Goal: Task Accomplishment & Management: Manage account settings

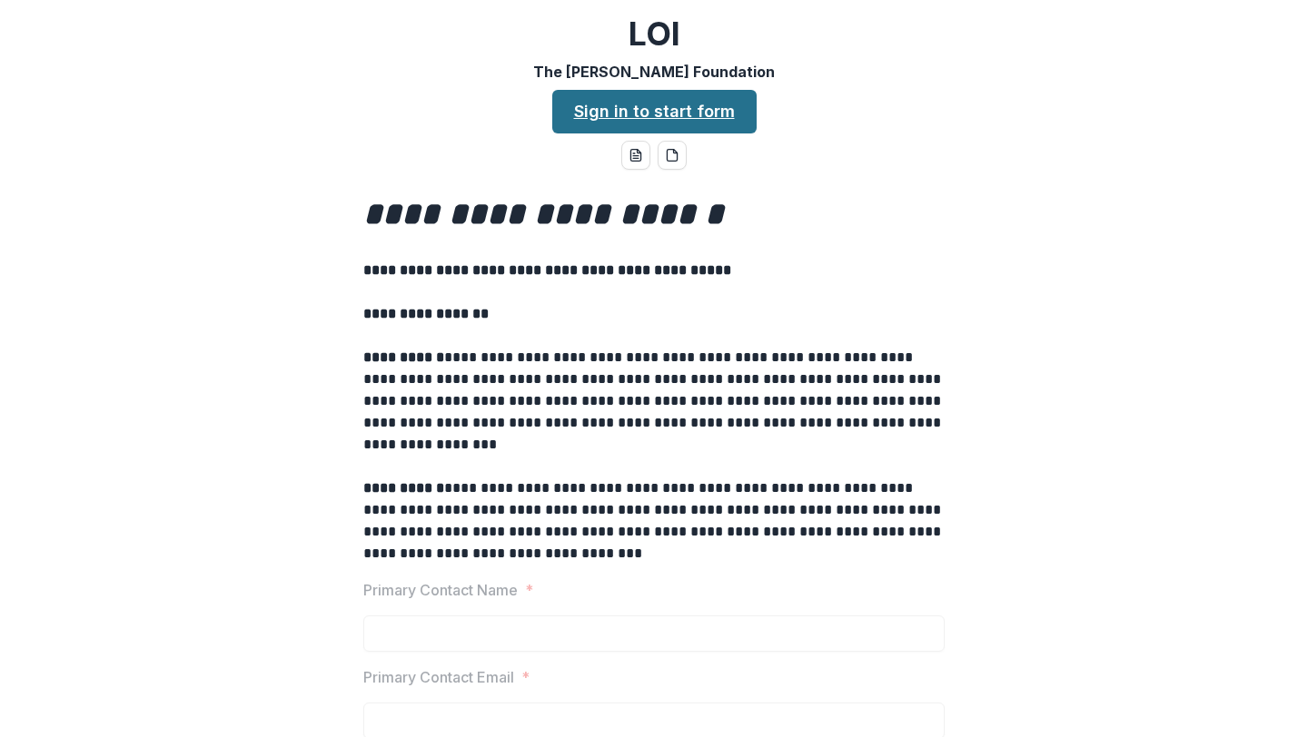
click at [628, 122] on link "Sign in to start form" at bounding box center [654, 112] width 204 height 44
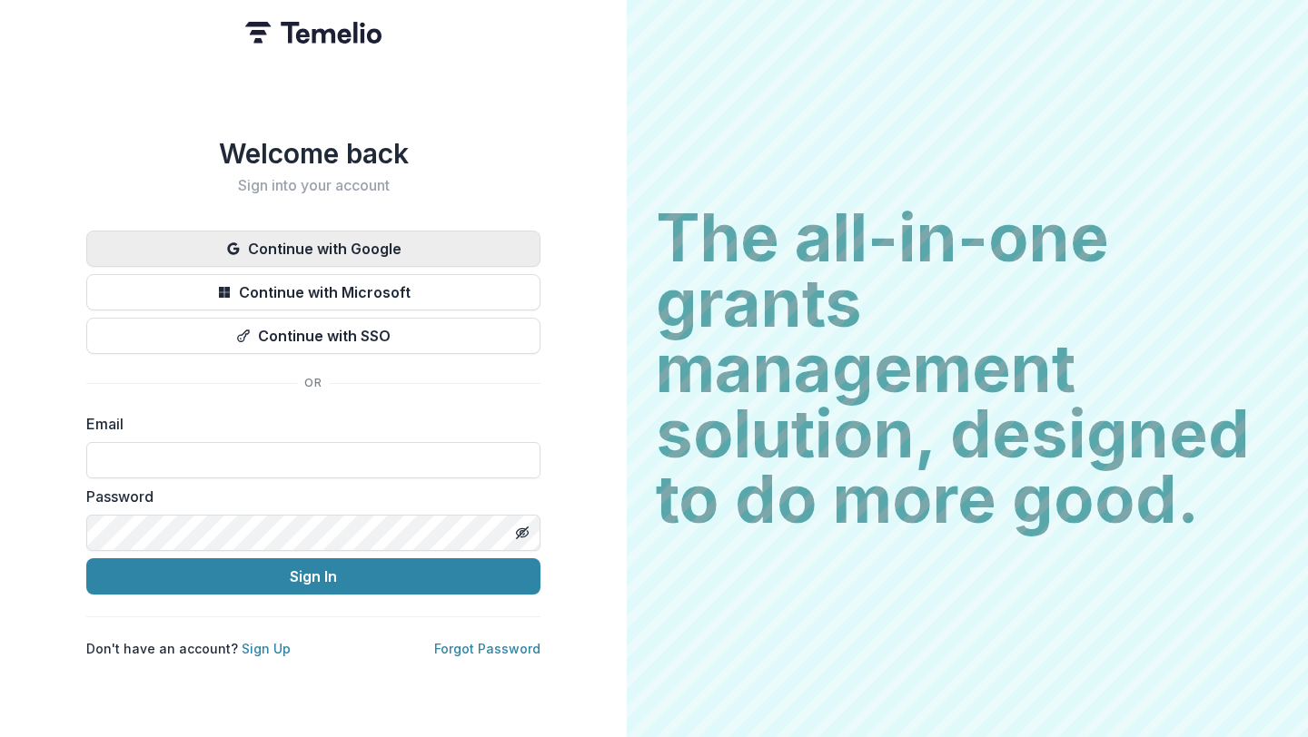
click at [377, 255] on button "Continue with Google" at bounding box center [313, 249] width 454 height 36
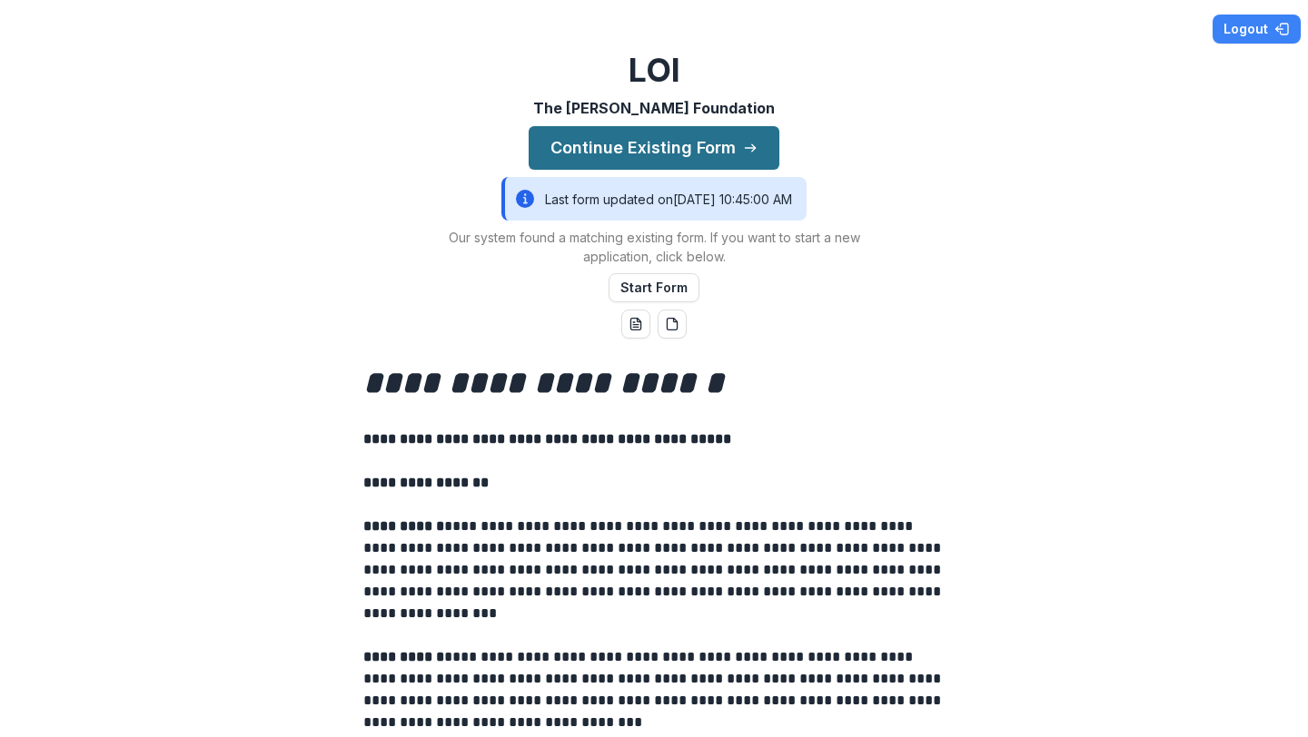
click at [666, 151] on button "Continue Existing Form" at bounding box center [653, 148] width 251 height 44
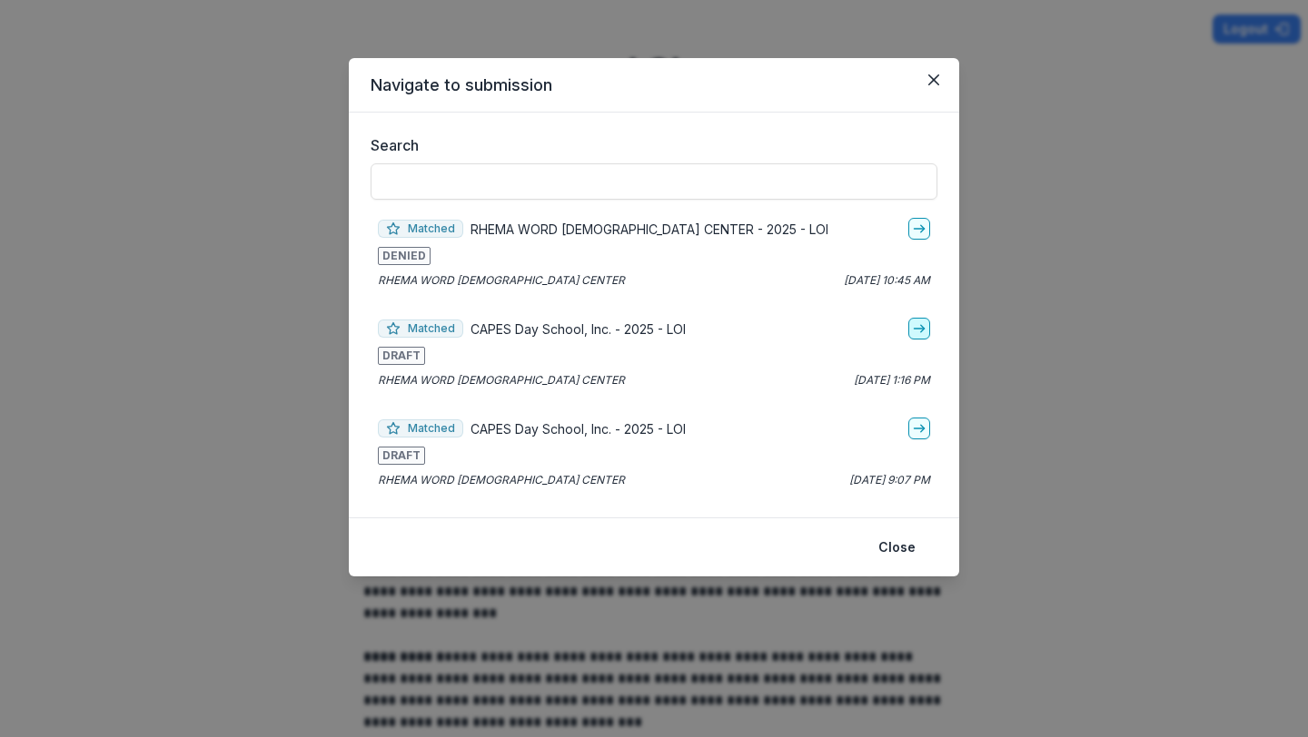
click at [921, 323] on icon "go-to" at bounding box center [919, 328] width 15 height 15
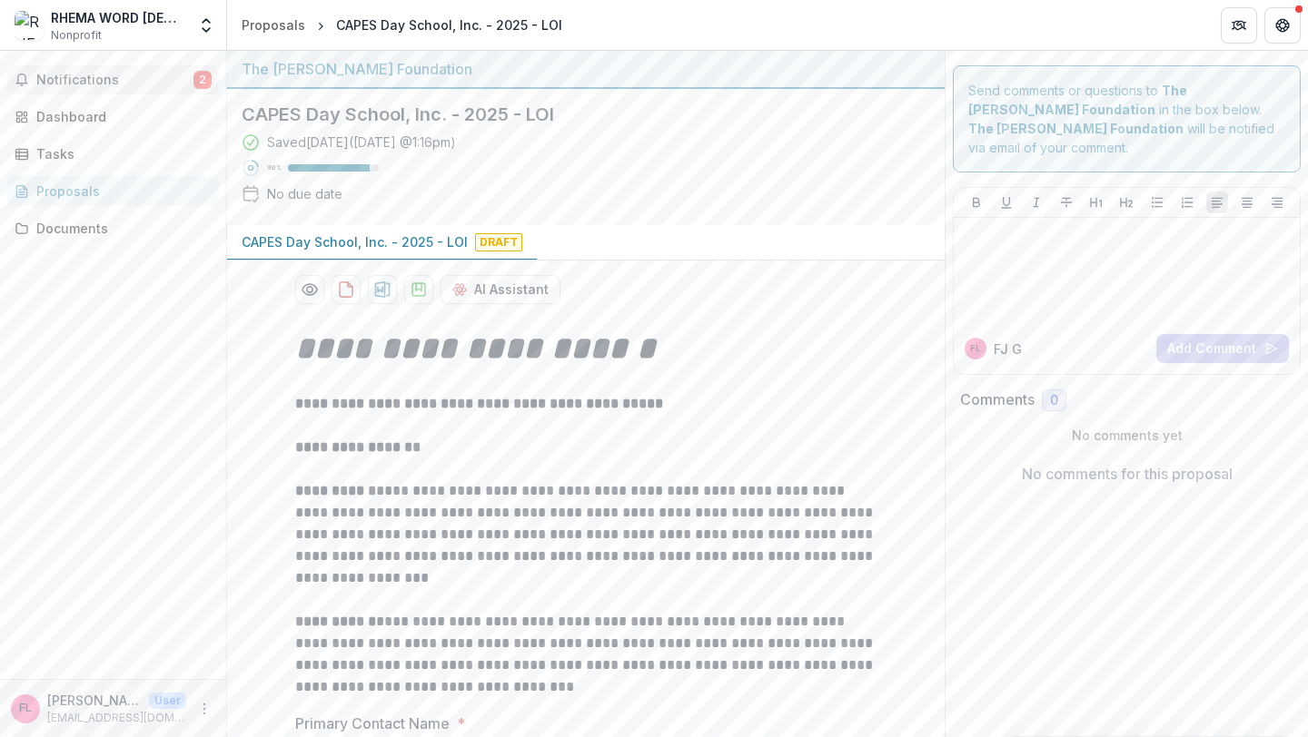
click at [120, 68] on button "Notifications 2" at bounding box center [113, 79] width 212 height 29
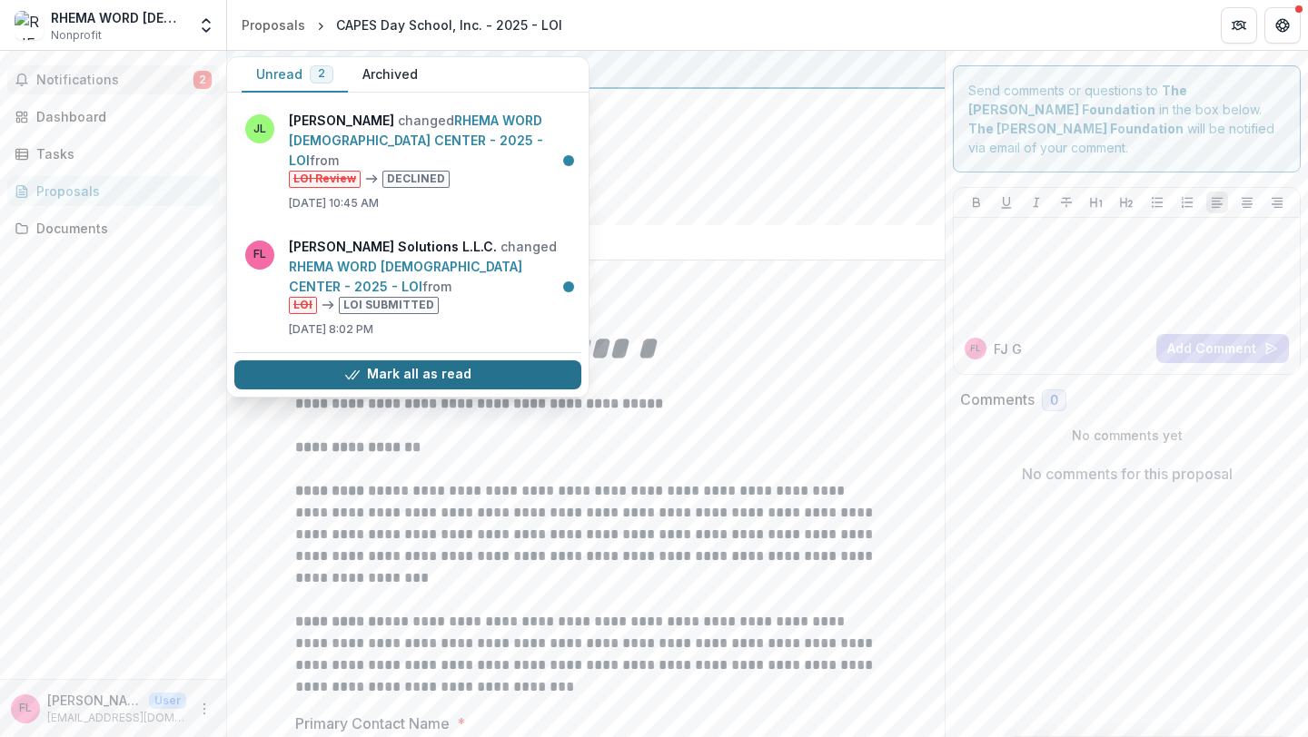
click at [439, 360] on button "Mark all as read" at bounding box center [407, 374] width 347 height 29
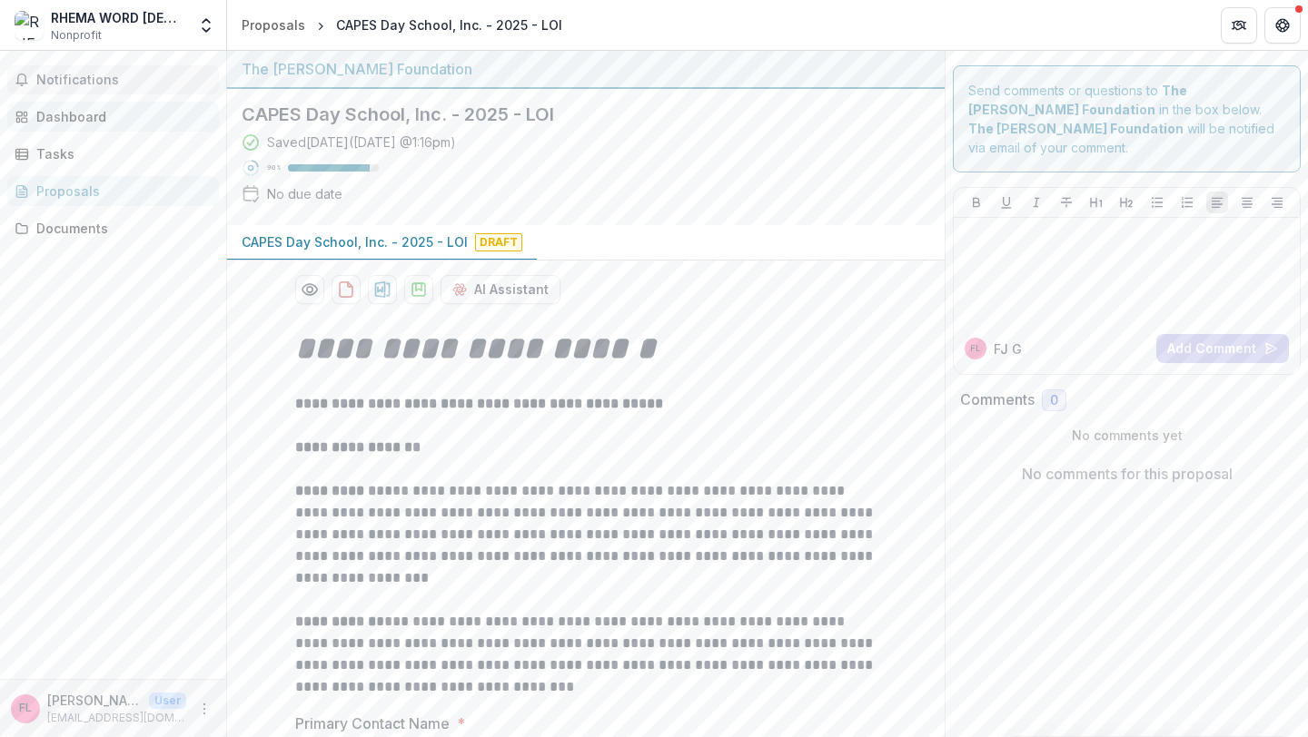
click at [105, 116] on div "Dashboard" at bounding box center [120, 116] width 168 height 19
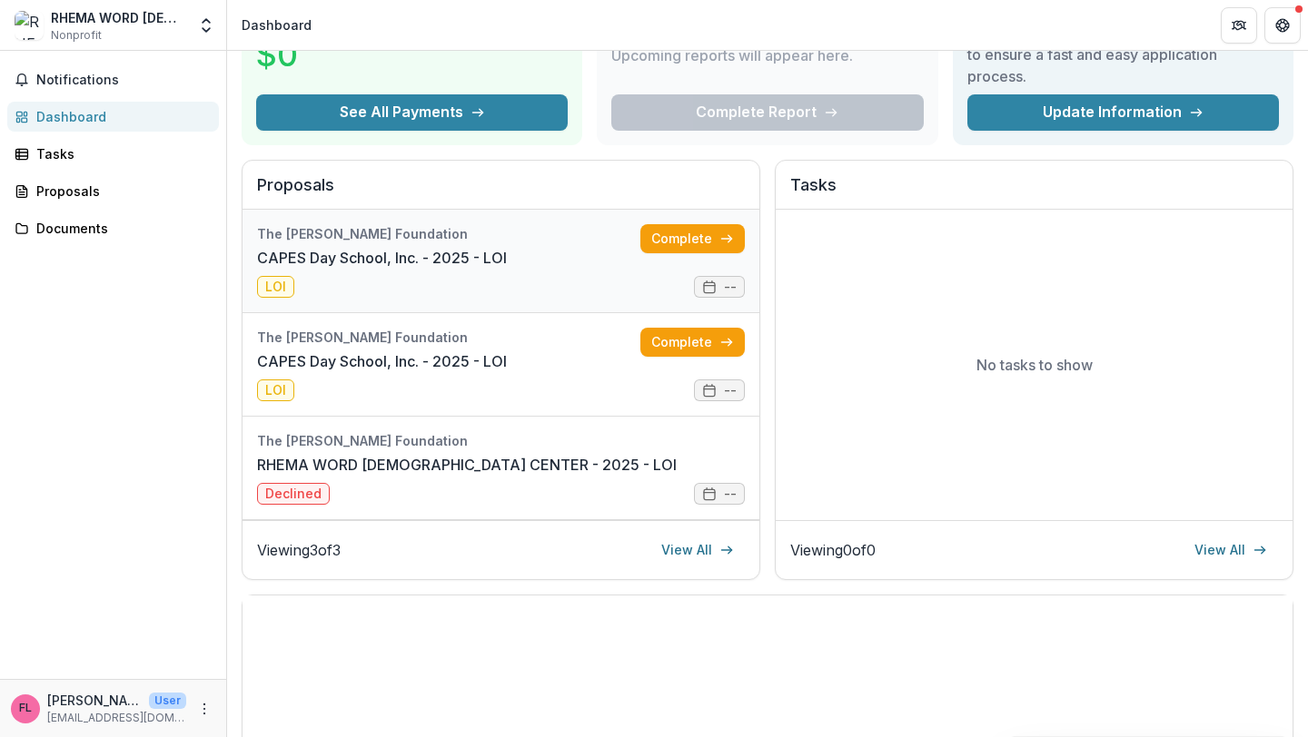
scroll to position [136, 0]
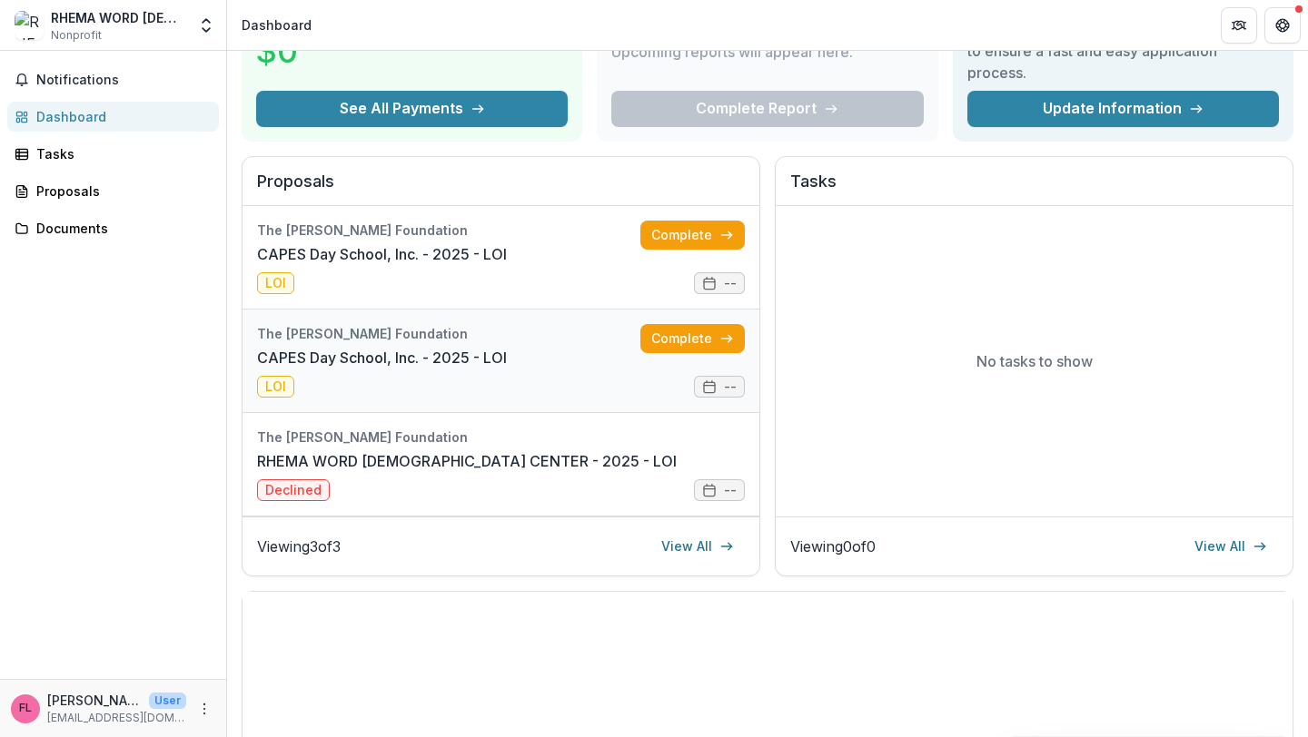
click at [507, 369] on link "CAPES Day School, Inc. - 2025 - LOI" at bounding box center [382, 358] width 250 height 22
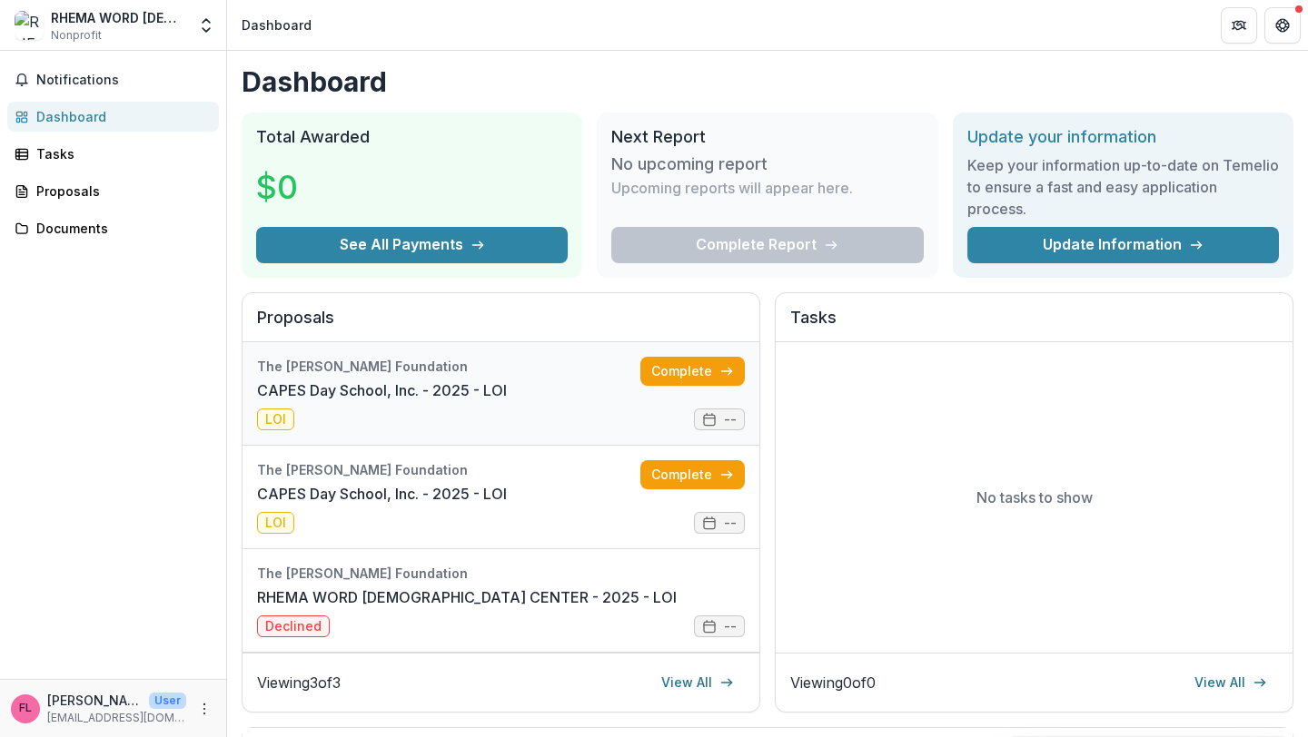
click at [479, 401] on link "CAPES Day School, Inc. - 2025 - LOI" at bounding box center [382, 391] width 250 height 22
click at [1278, 20] on icon "Get Help" at bounding box center [1279, 21] width 4 height 4
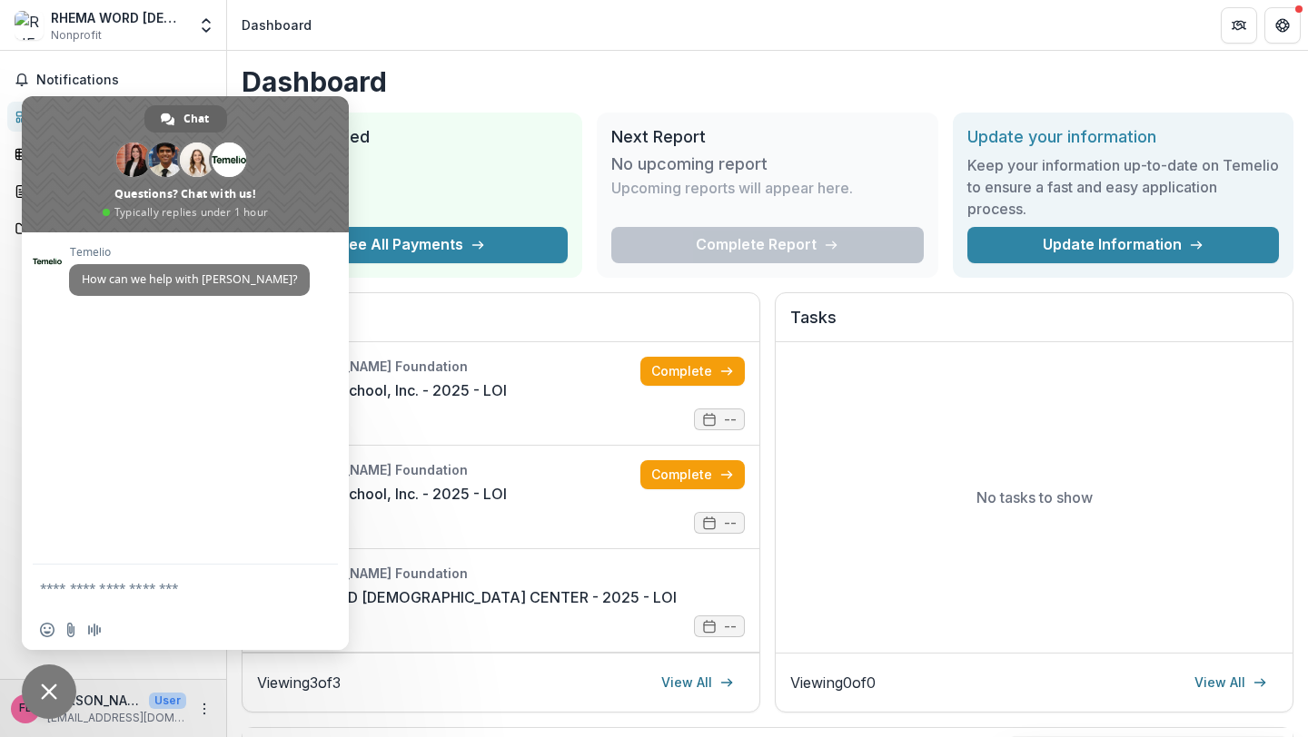
click at [565, 48] on header "Dashboard" at bounding box center [767, 25] width 1081 height 50
click at [53, 697] on span "Close chat" at bounding box center [49, 692] width 16 height 16
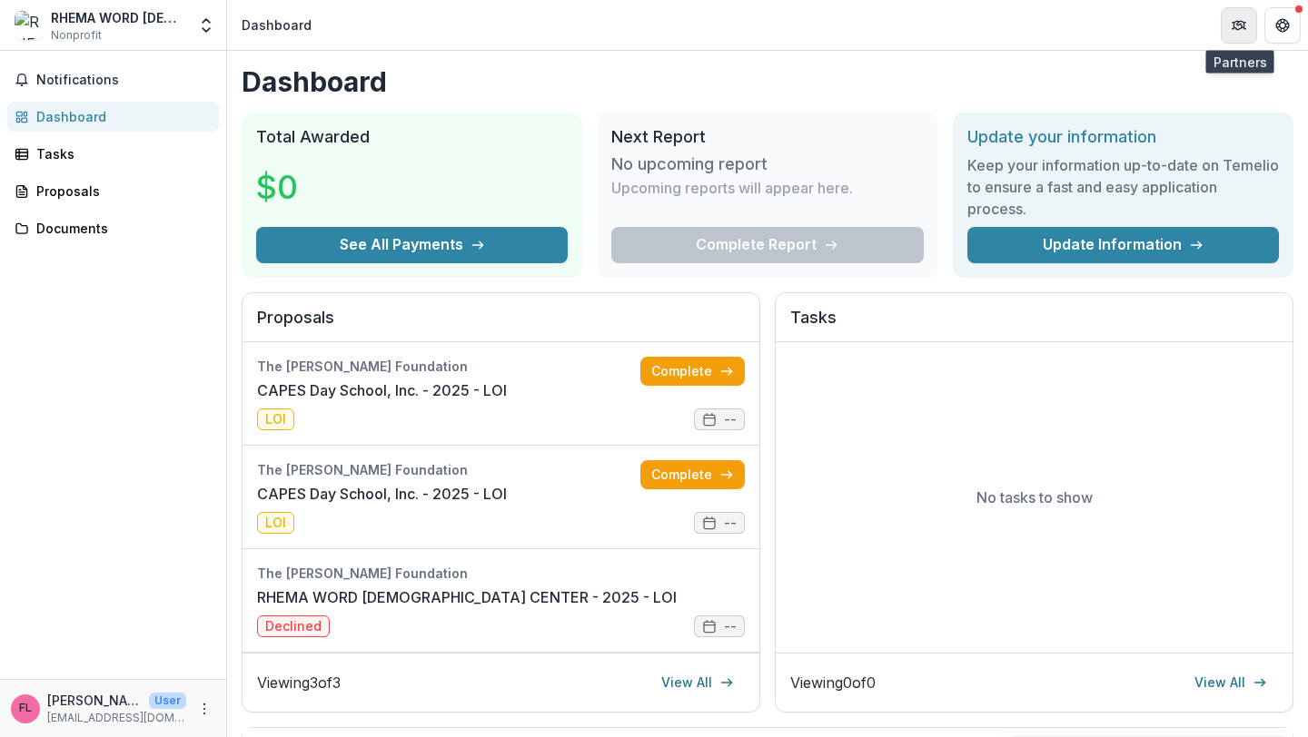
click at [1236, 18] on icon "Partners" at bounding box center [1238, 25] width 15 height 15
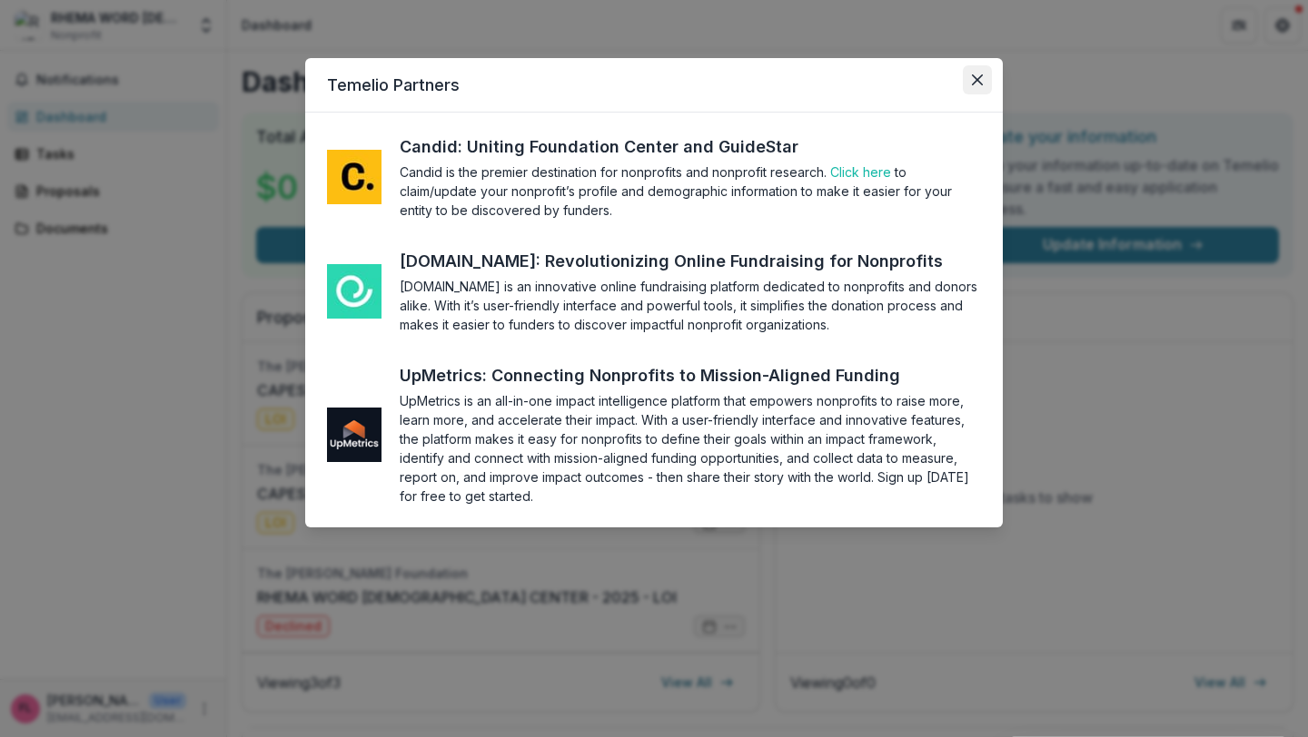
click at [971, 85] on button "Close" at bounding box center [976, 79] width 29 height 29
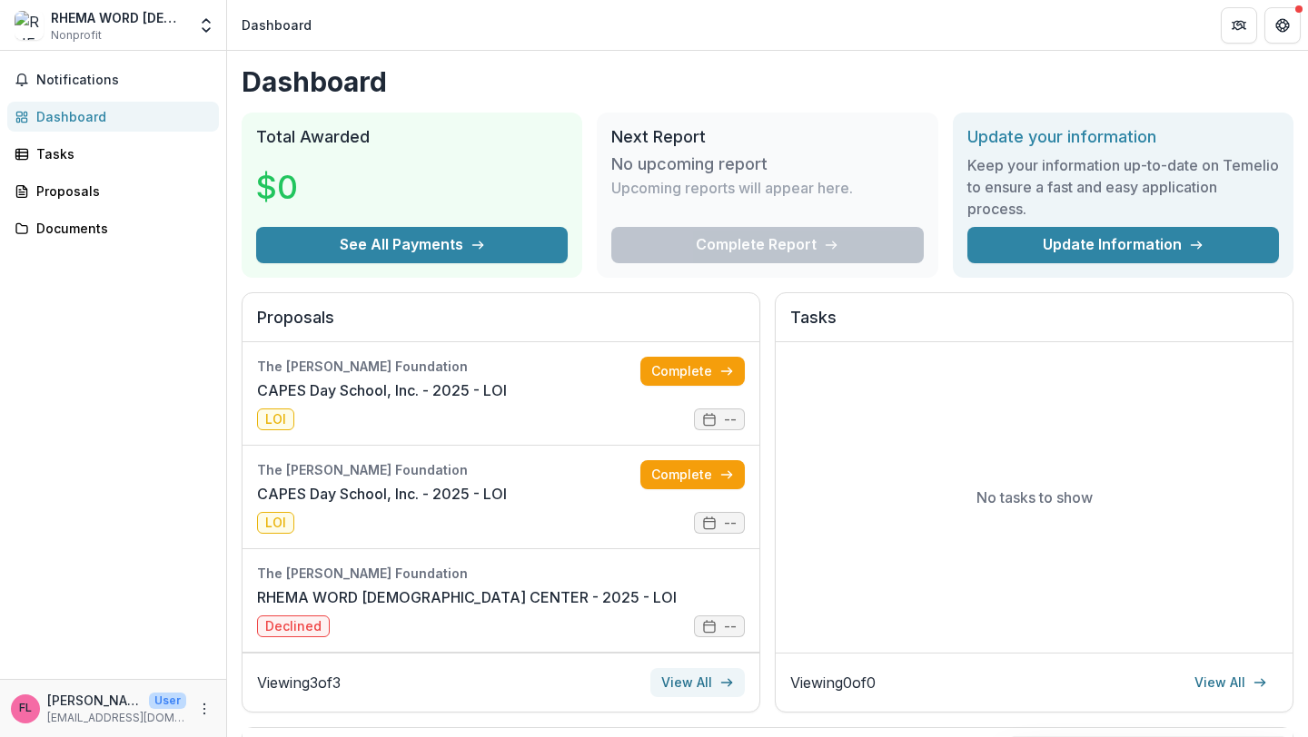
click at [689, 679] on link "View All" at bounding box center [697, 682] width 94 height 29
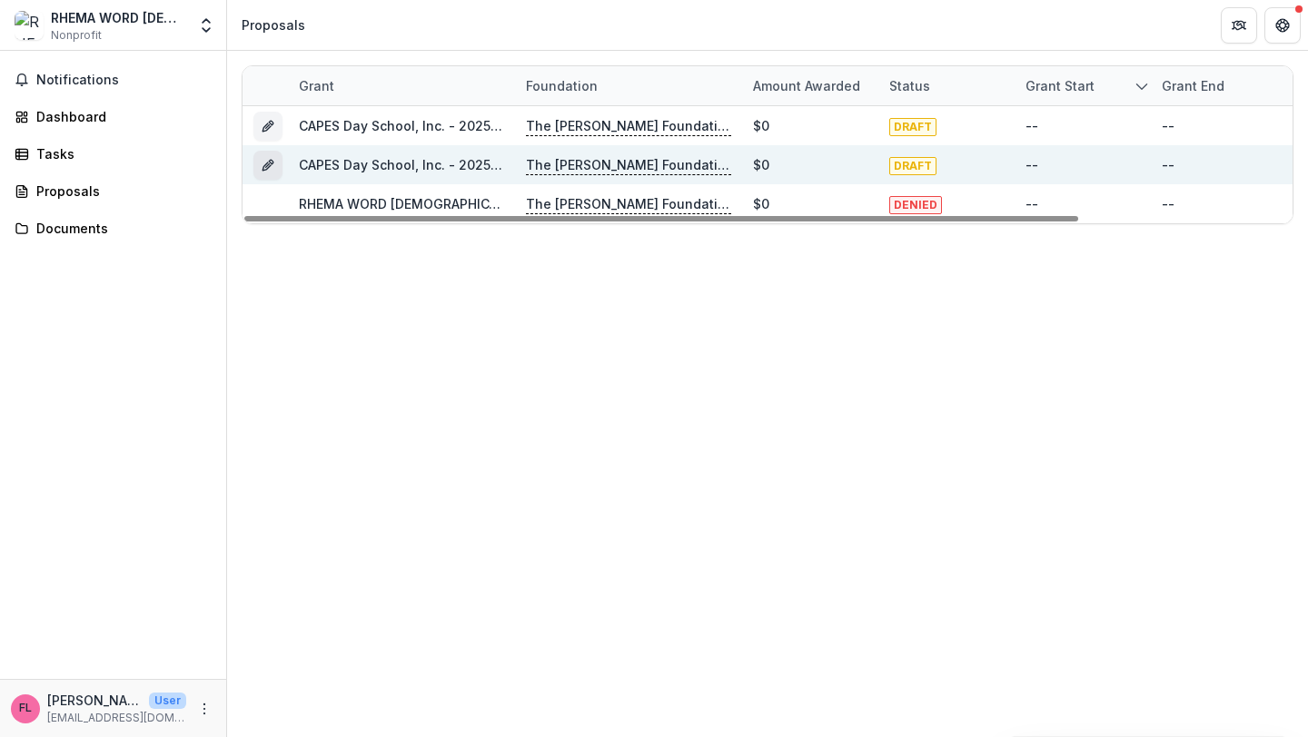
click at [261, 163] on icon "Grant c76d78b6-3b54-4375-aa13-c8200c1fce4b" at bounding box center [268, 165] width 15 height 15
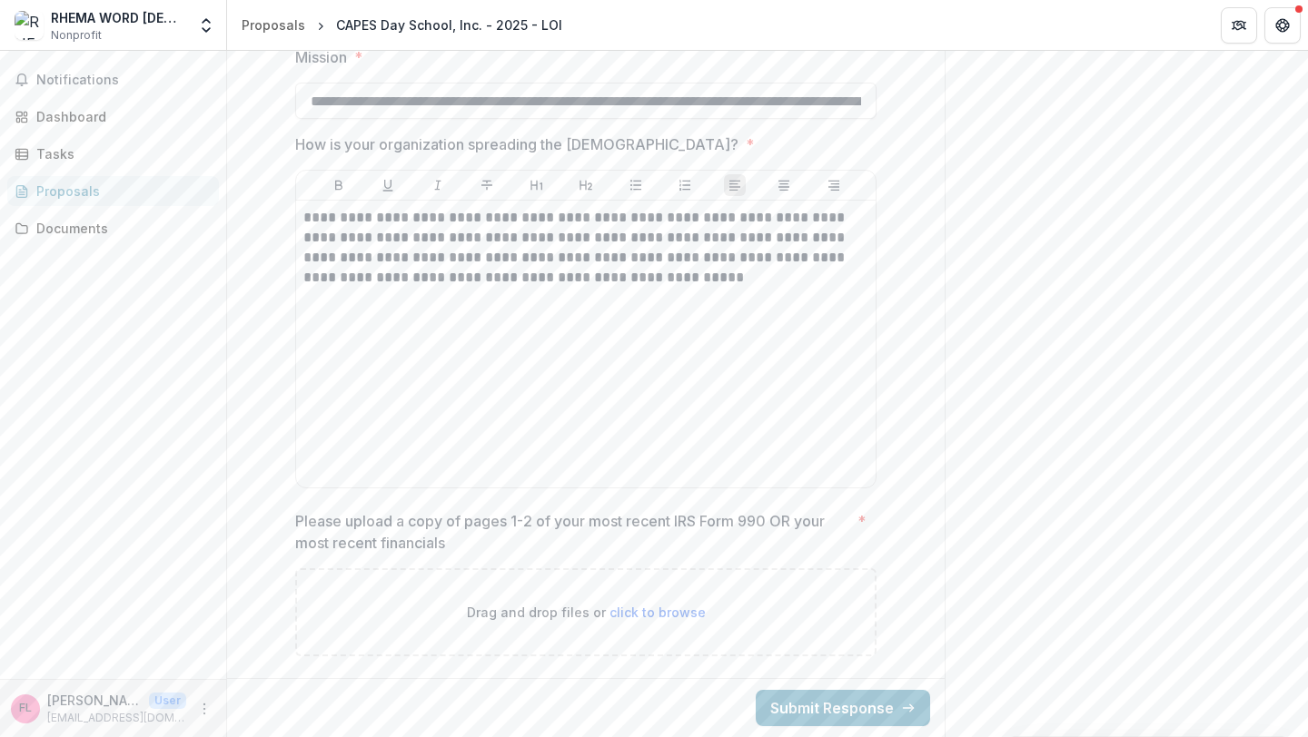
scroll to position [2896, 0]
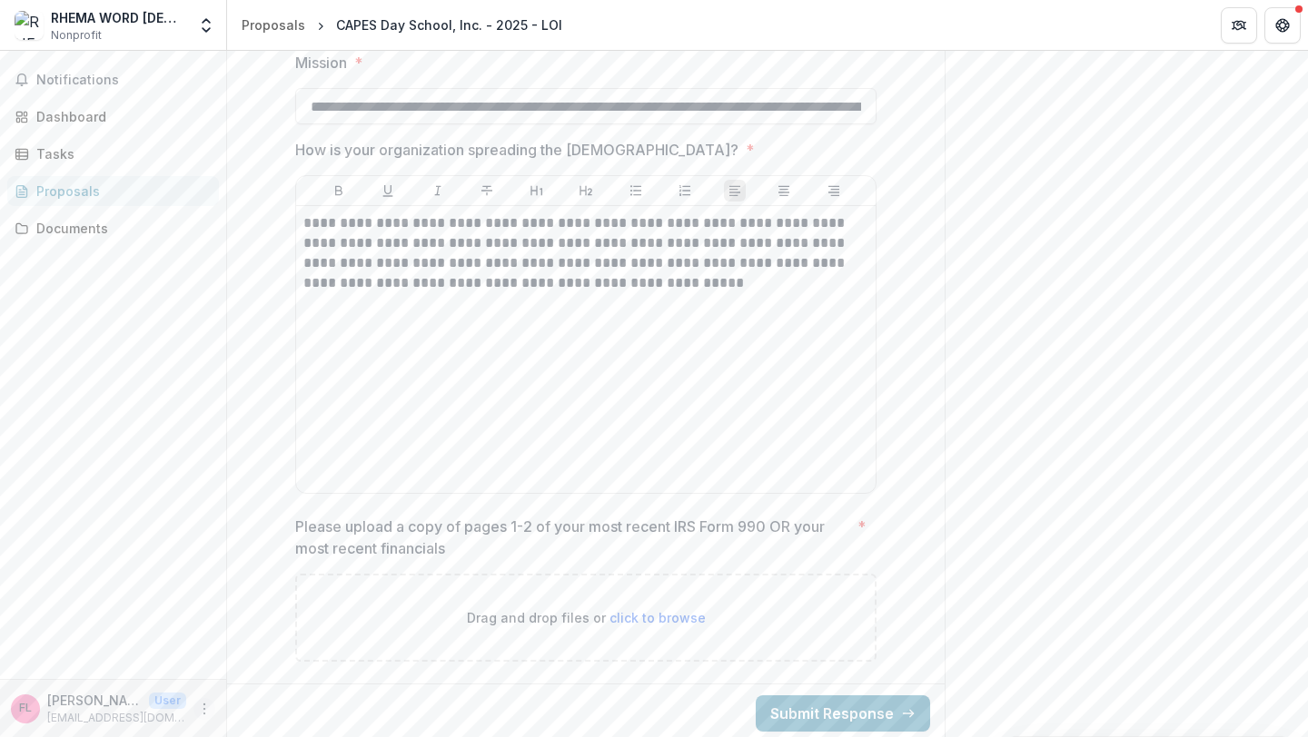
click at [202, 706] on icon "More" at bounding box center [204, 709] width 15 height 15
click at [144, 481] on div "Notifications Dashboard Tasks Proposals Documents" at bounding box center [113, 365] width 226 height 628
click at [104, 134] on div "Notifications Dashboard Tasks Proposals Documents" at bounding box center [113, 365] width 226 height 628
click at [98, 117] on div "Dashboard" at bounding box center [120, 116] width 168 height 19
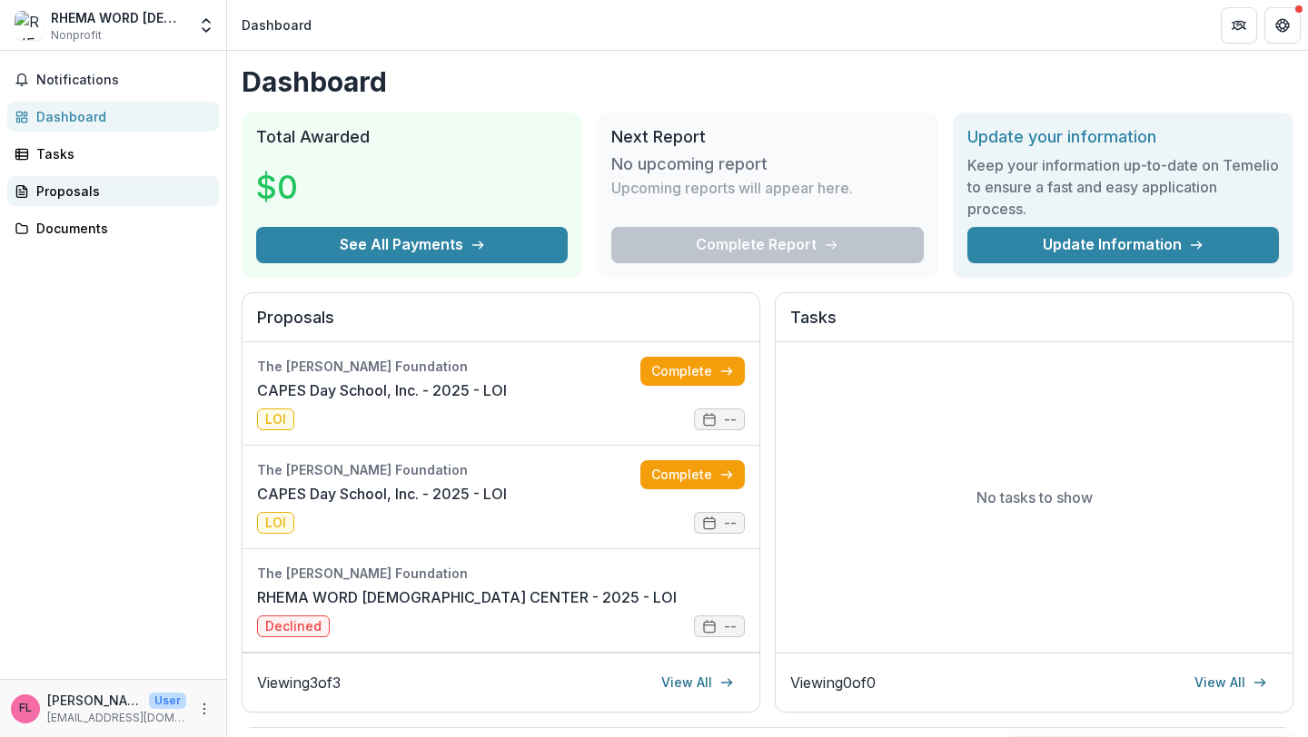
click at [61, 188] on div "Proposals" at bounding box center [120, 191] width 168 height 19
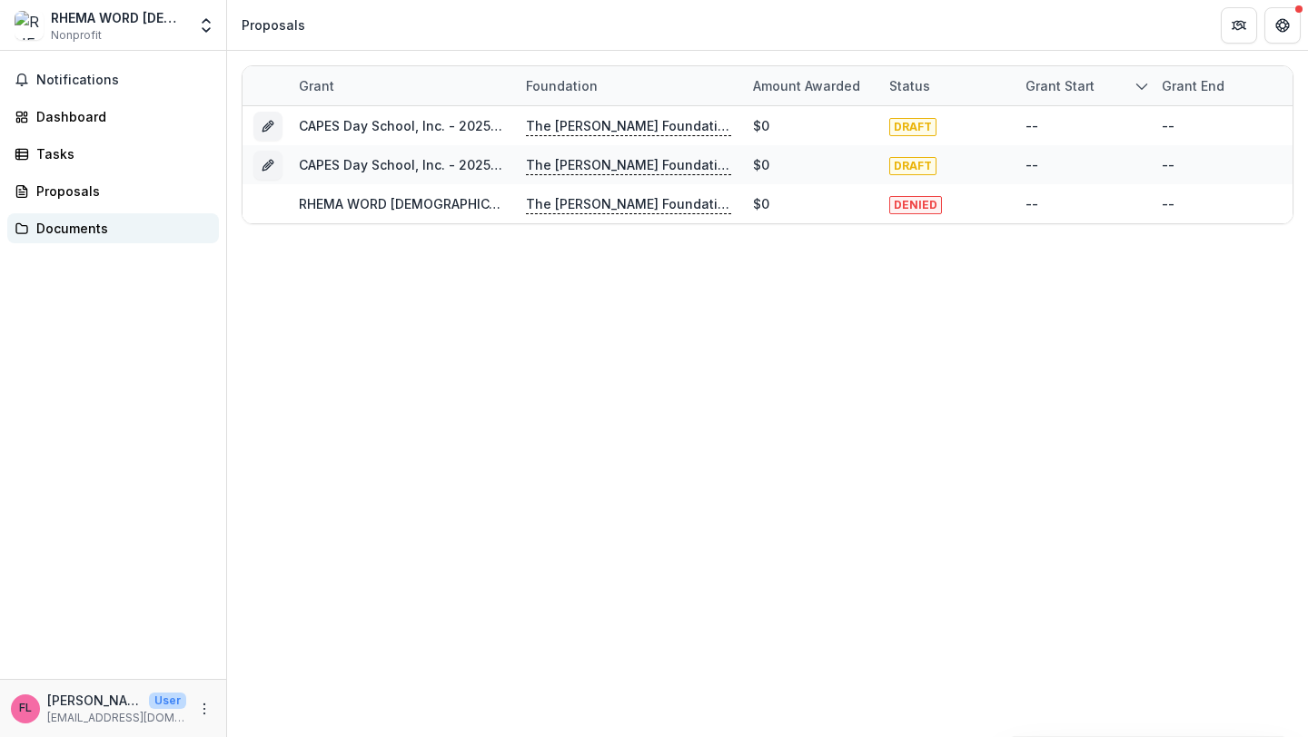
click at [51, 227] on div "Documents" at bounding box center [120, 228] width 168 height 19
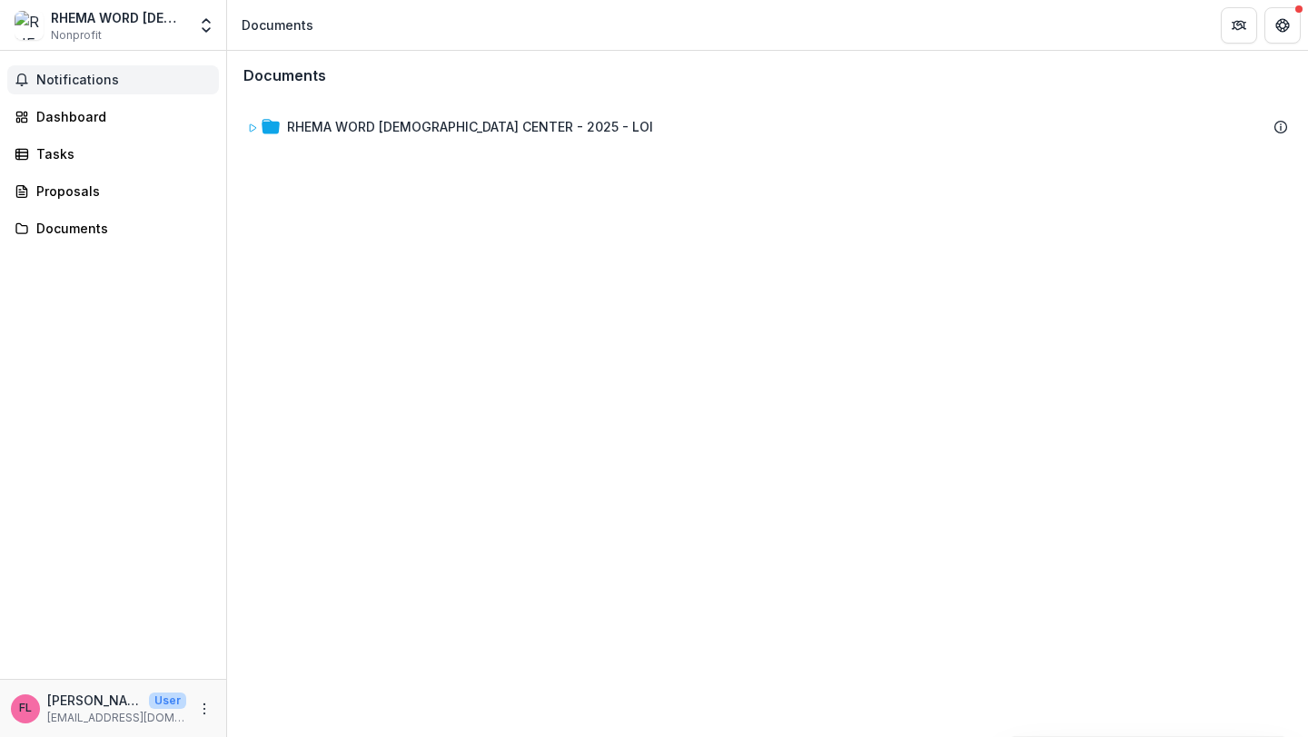
click at [64, 73] on span "Notifications" at bounding box center [123, 80] width 175 height 15
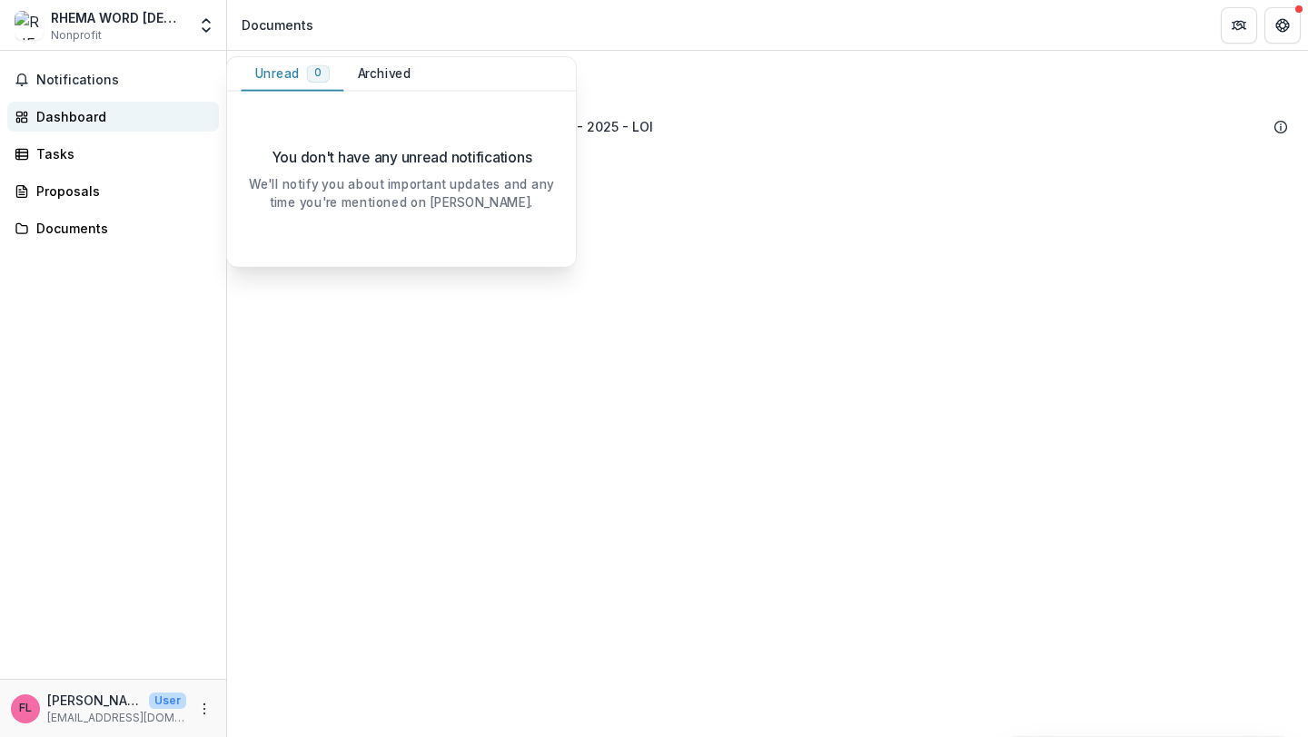
click at [70, 110] on div "Dashboard" at bounding box center [120, 116] width 168 height 19
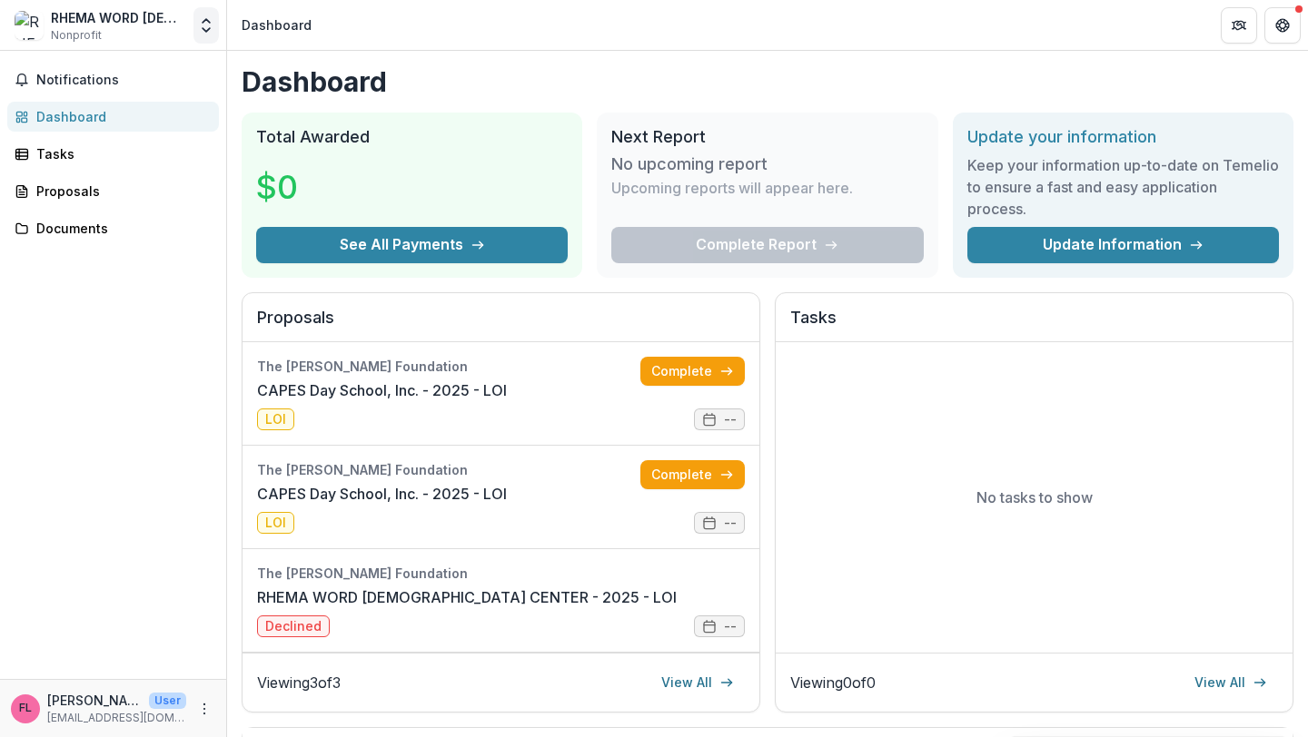
click at [211, 27] on icon "Open entity switcher" at bounding box center [206, 25] width 18 height 18
click at [153, 92] on link "Settings" at bounding box center [114, 100] width 218 height 30
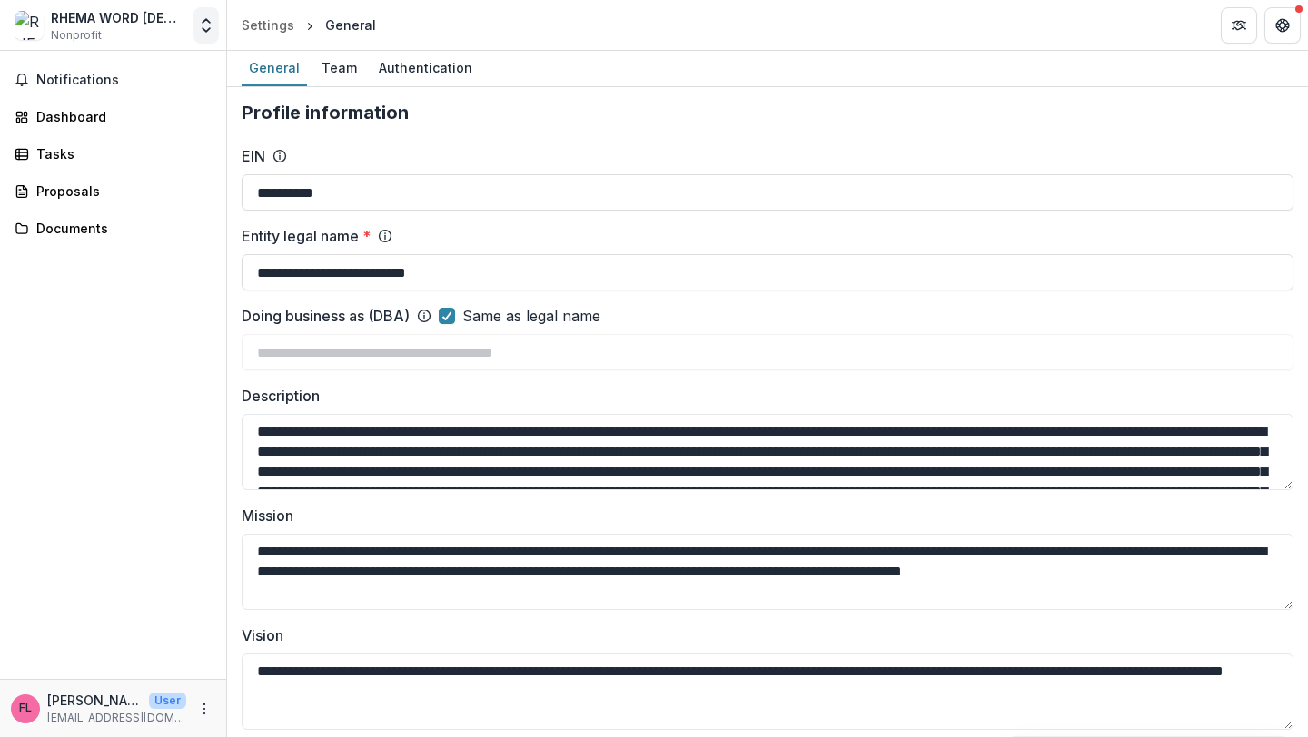
click at [199, 31] on icon "Open entity switcher" at bounding box center [206, 25] width 18 height 18
click at [159, 76] on link "Team Settings" at bounding box center [114, 70] width 218 height 30
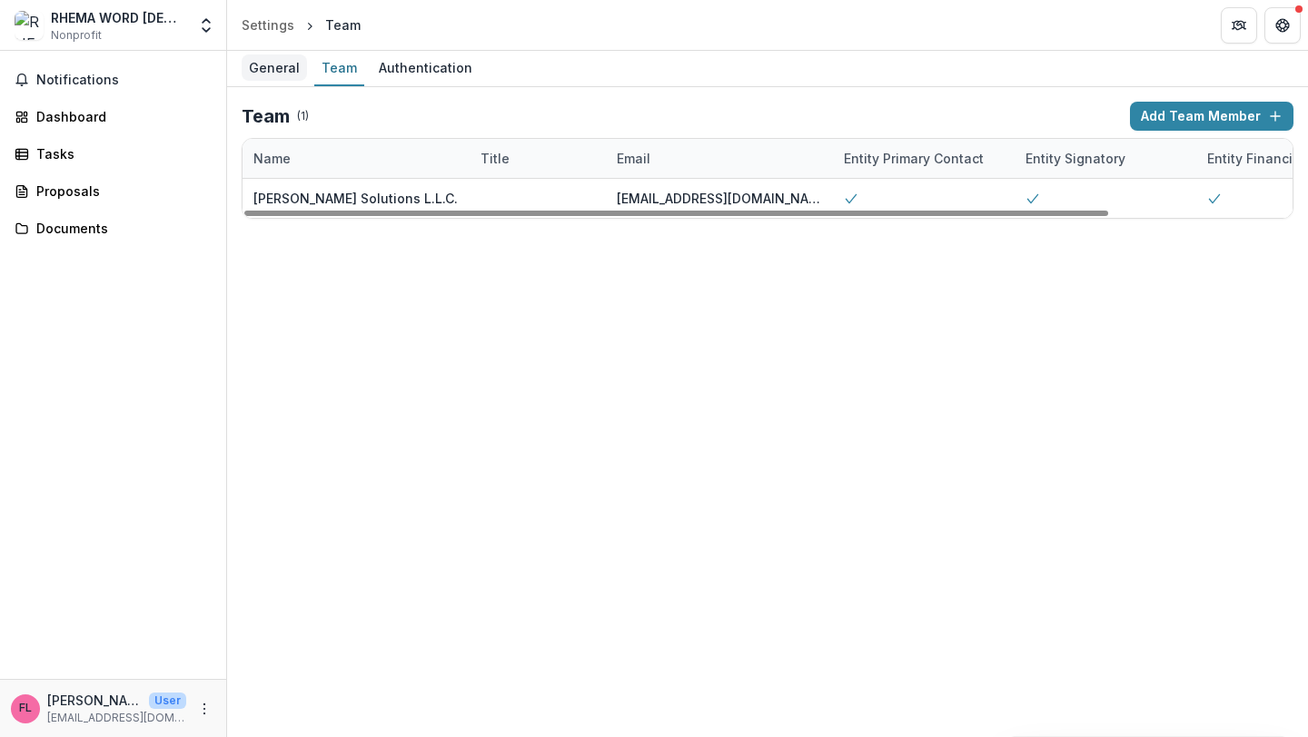
click at [272, 71] on div "General" at bounding box center [274, 67] width 65 height 26
